Goal: Task Accomplishment & Management: Use online tool/utility

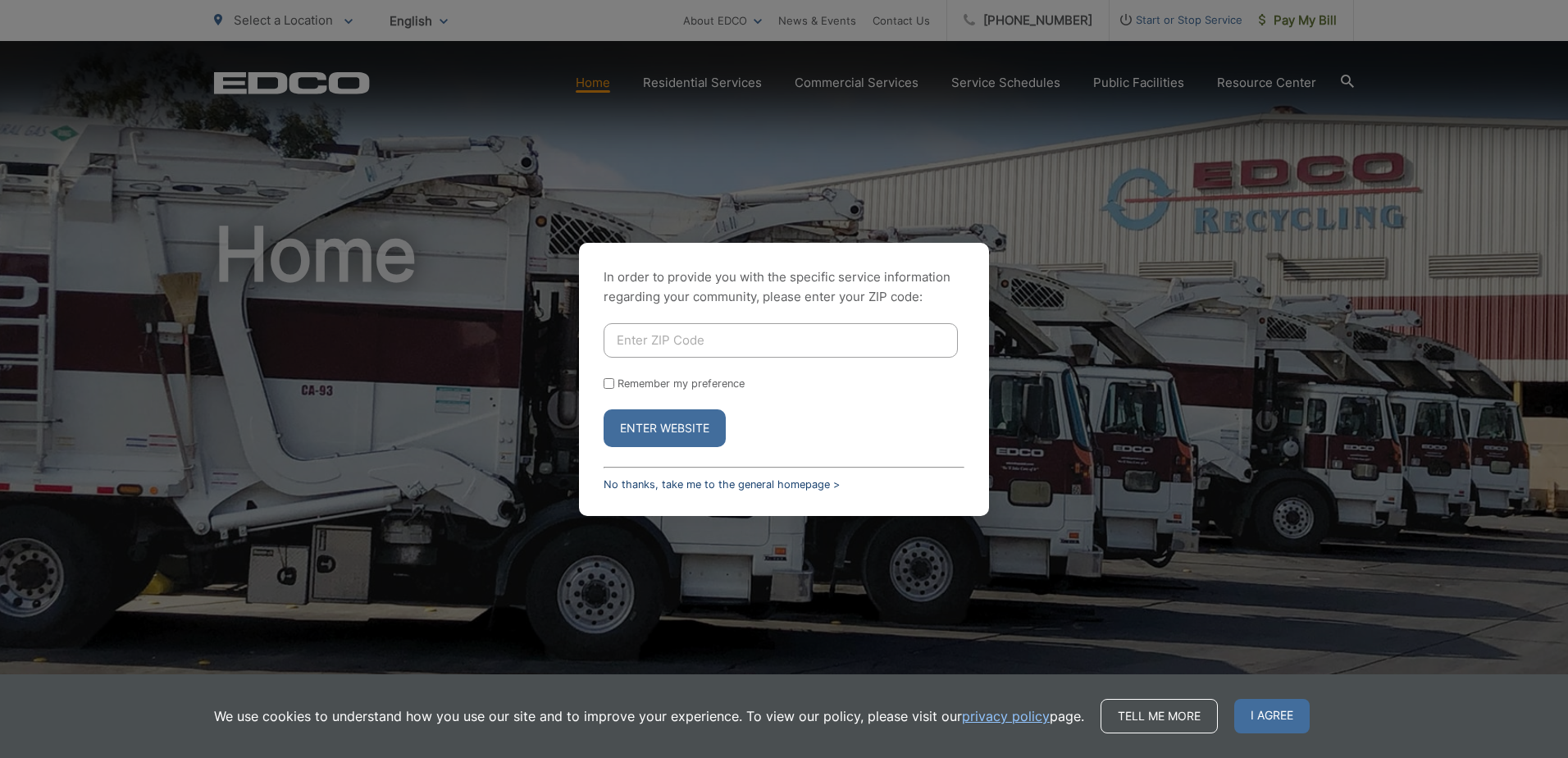
click at [624, 483] on link "No thanks, take me to the general homepage >" at bounding box center [721, 484] width 237 height 12
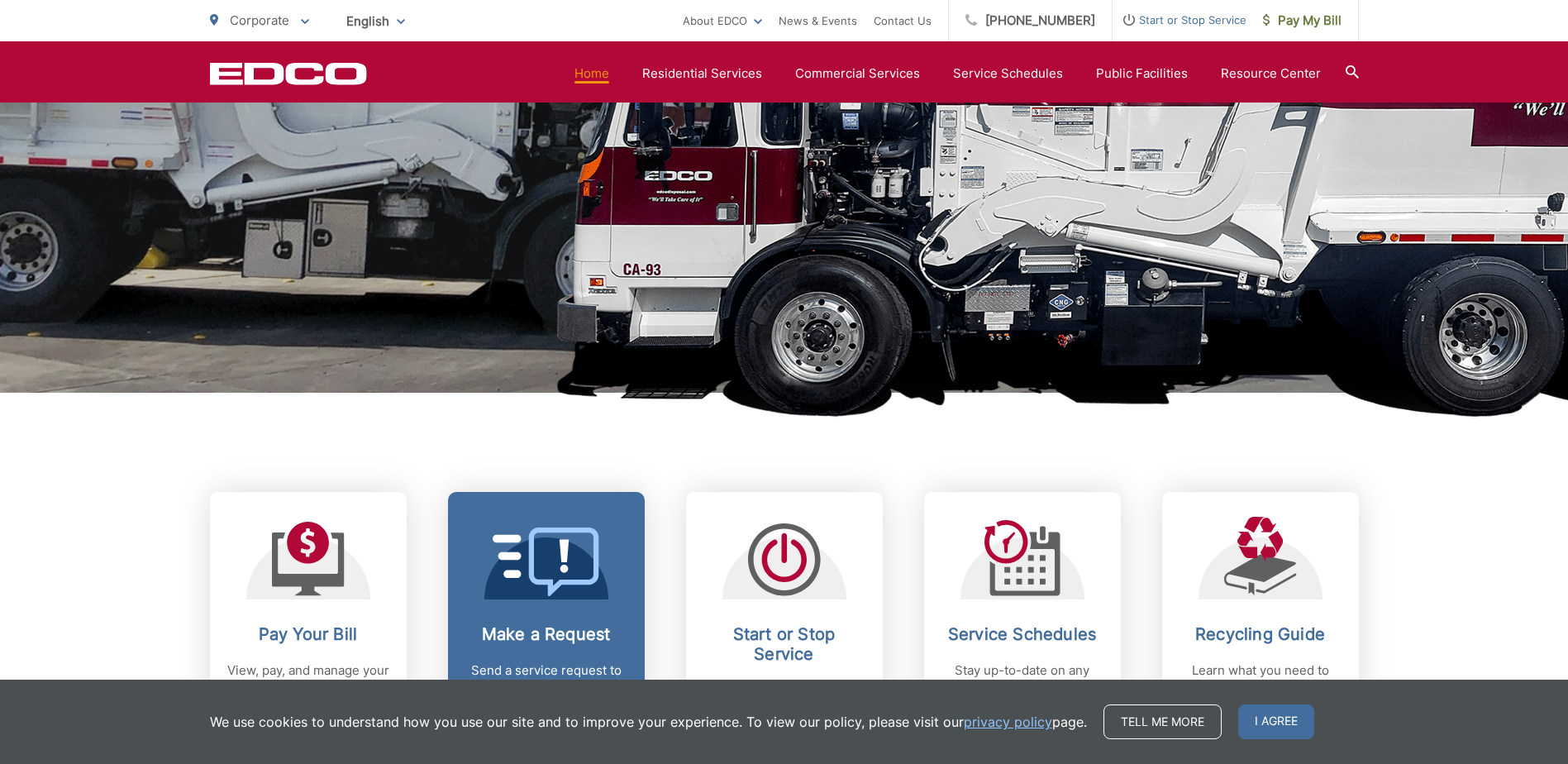
scroll to position [662, 0]
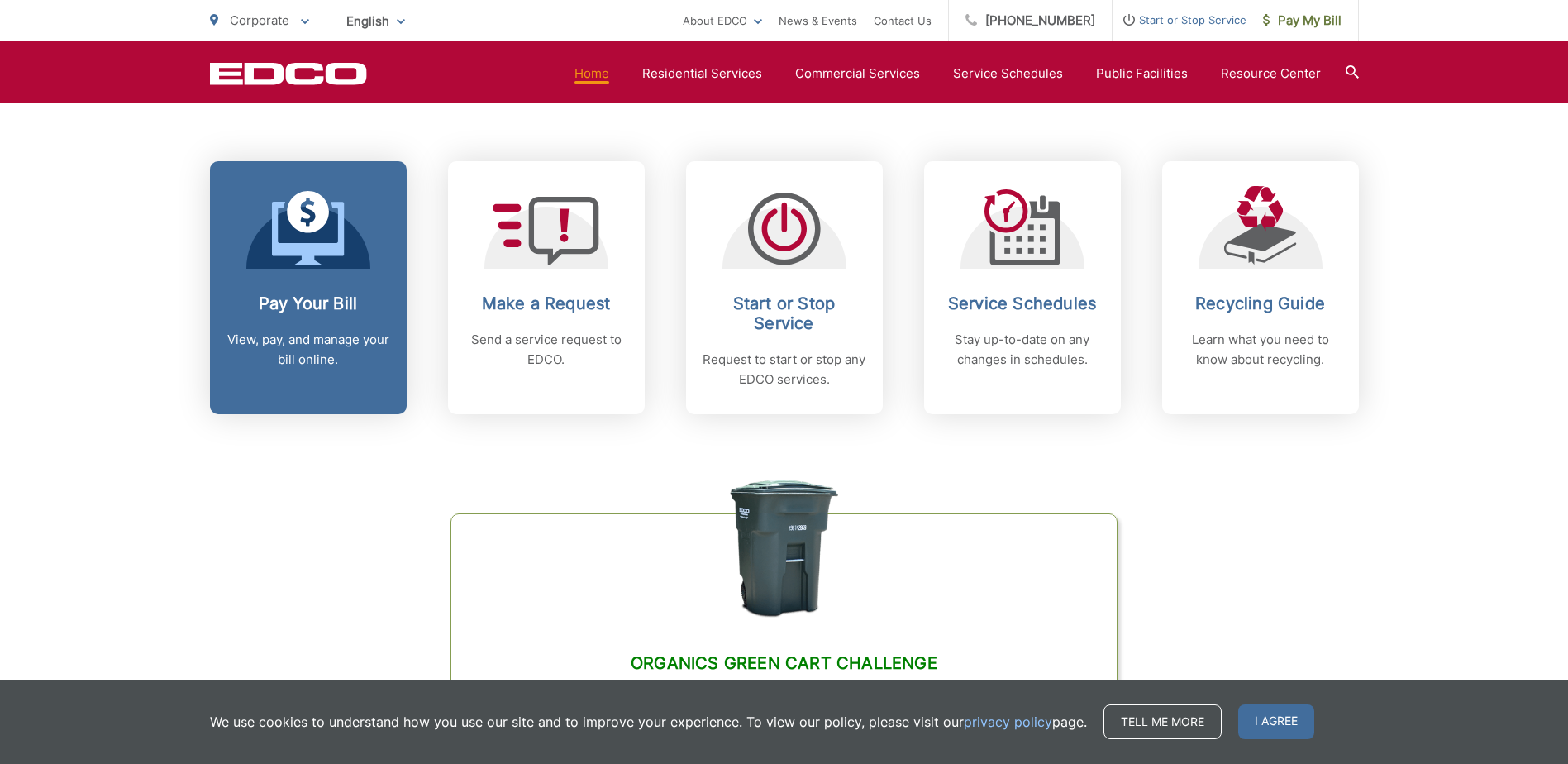
click at [351, 277] on link "Pay Your Bill View, pay, and manage your bill online." at bounding box center [308, 288] width 197 height 253
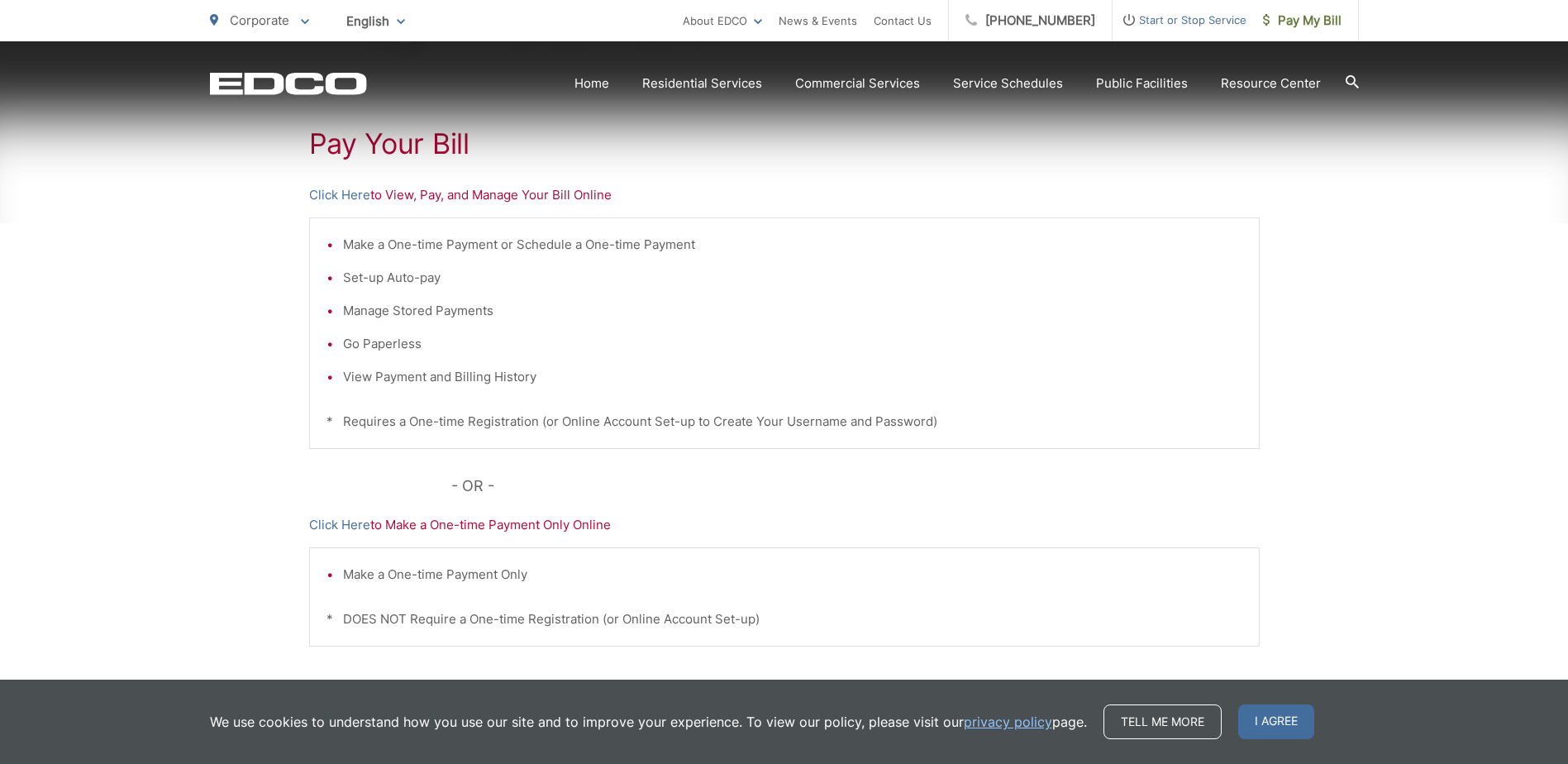
scroll to position [331, 0]
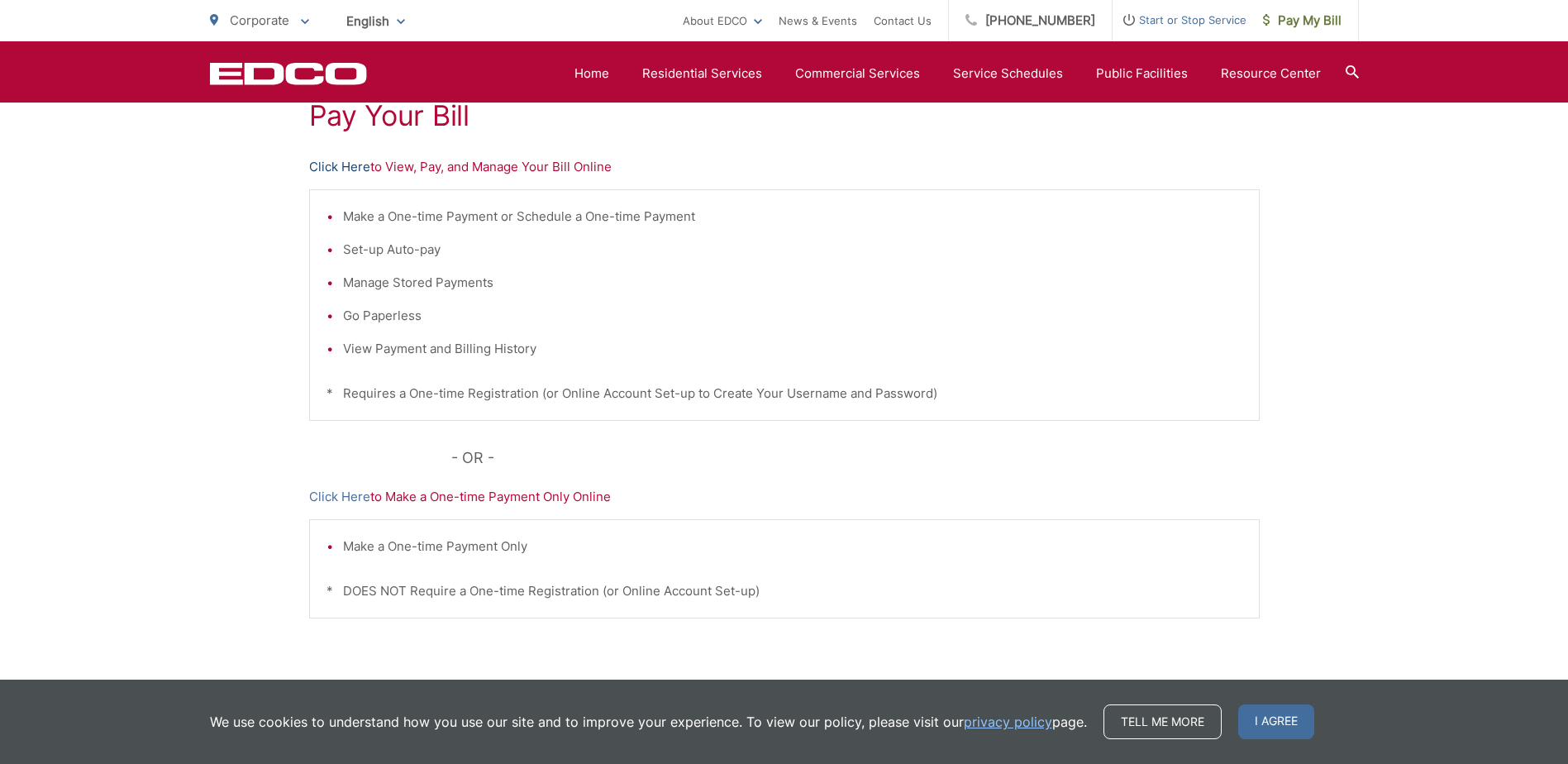
click at [363, 168] on link "Click Here" at bounding box center [340, 167] width 61 height 20
